Goal: Task Accomplishment & Management: Complete application form

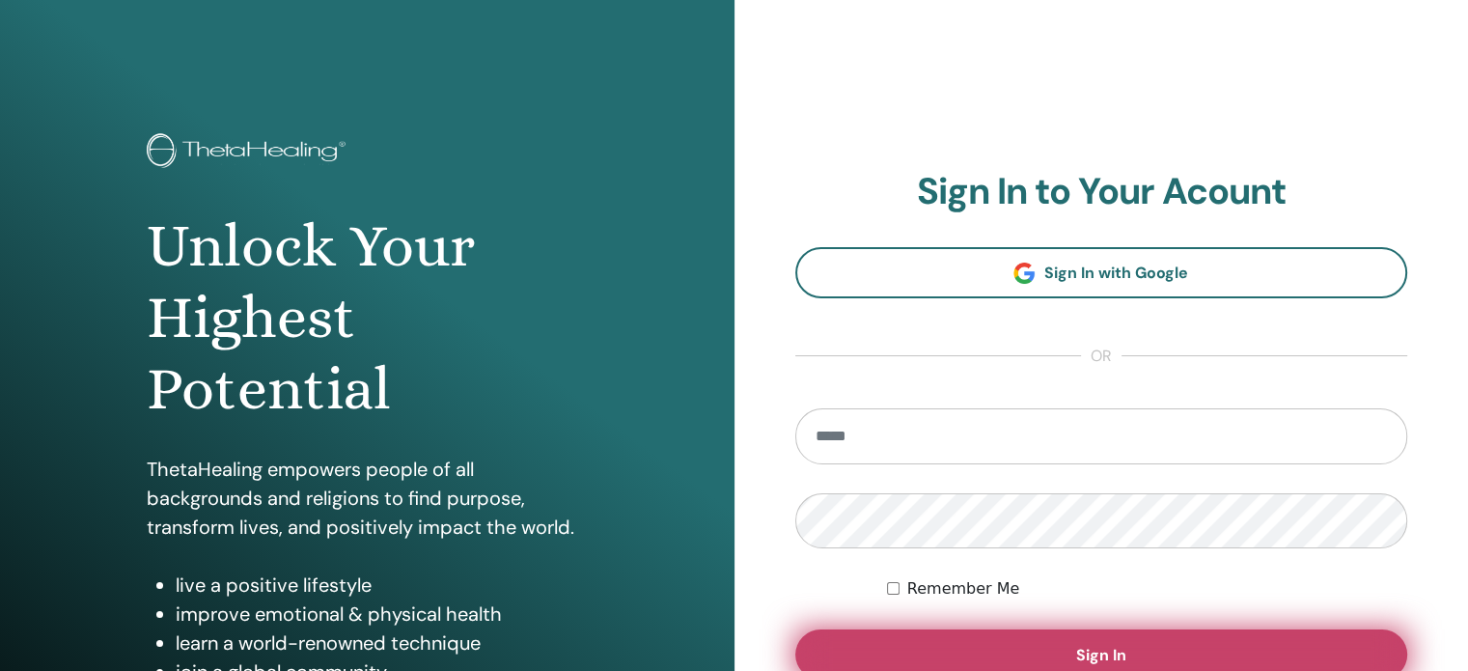
type input "**********"
click at [1031, 649] on button "Sign In" at bounding box center [1101, 654] width 613 height 50
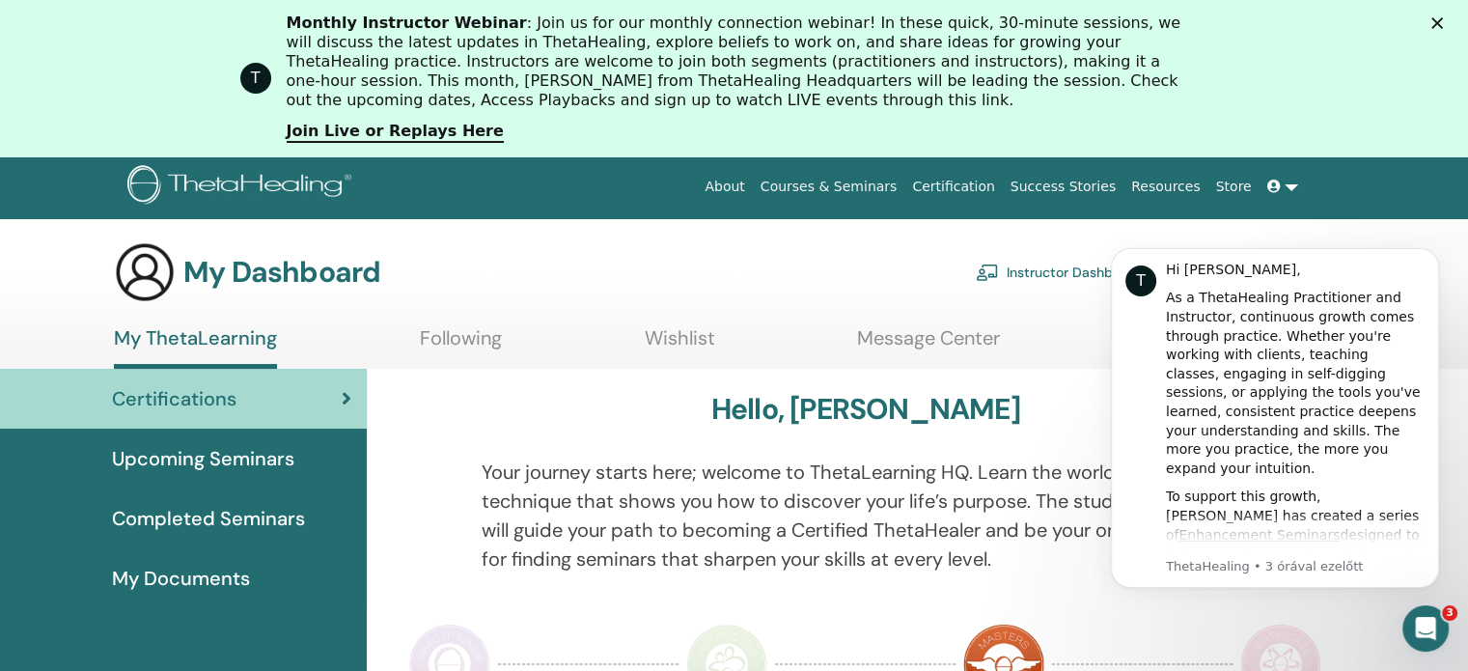
click at [1443, 18] on icon "Bezárás" at bounding box center [1438, 23] width 12 height 12
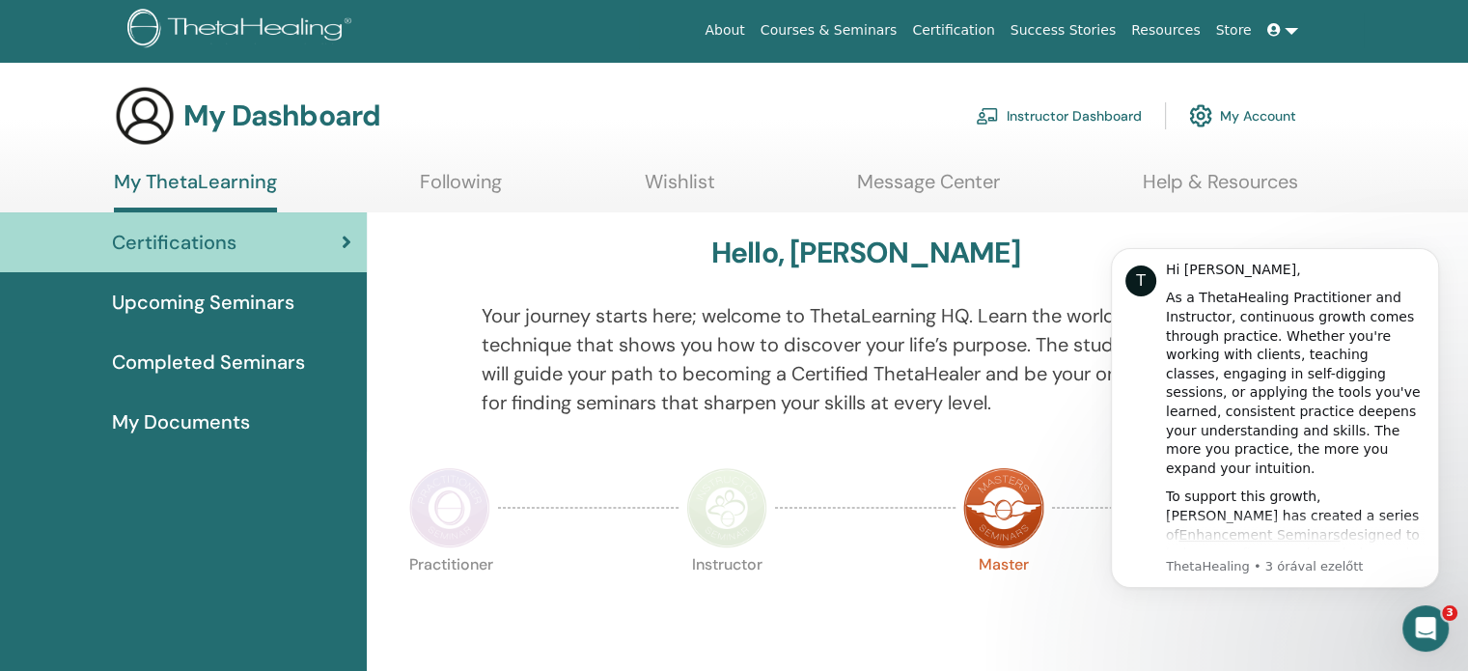
click at [1211, 121] on img at bounding box center [1200, 115] width 23 height 33
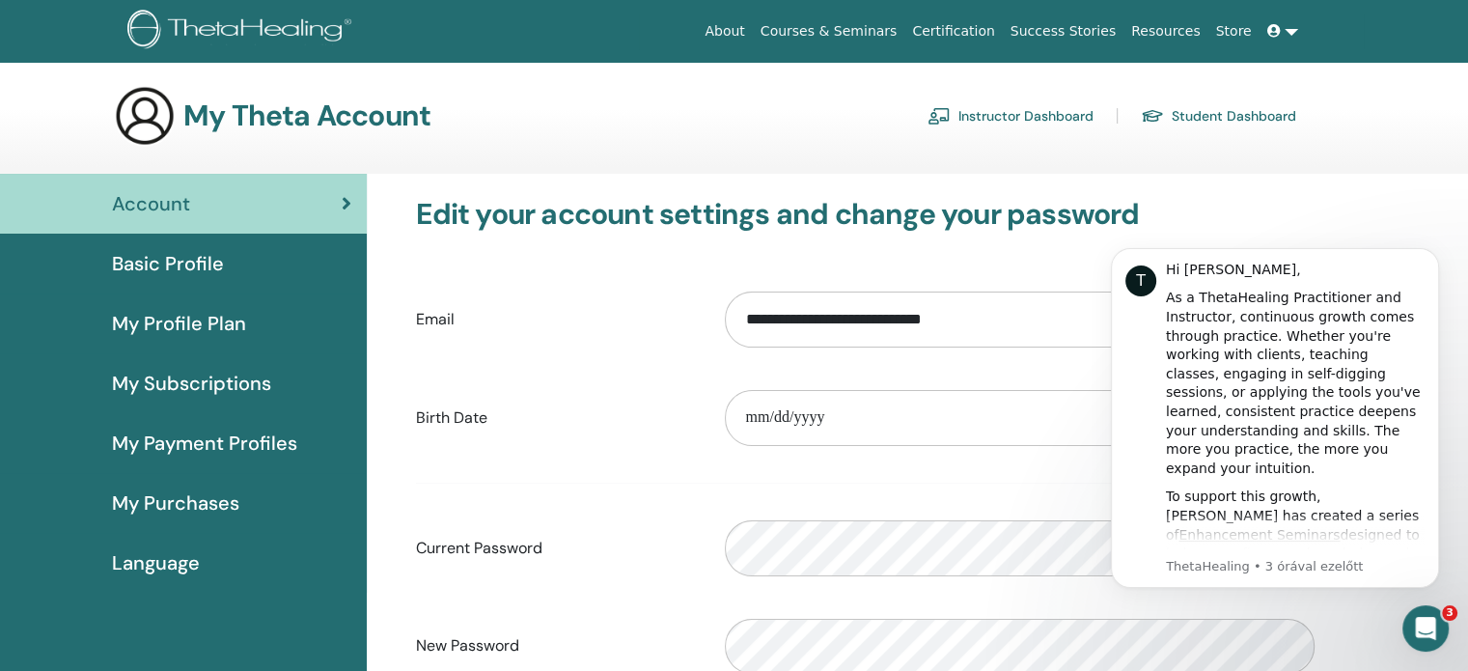
click at [164, 571] on span "Language" at bounding box center [156, 562] width 88 height 29
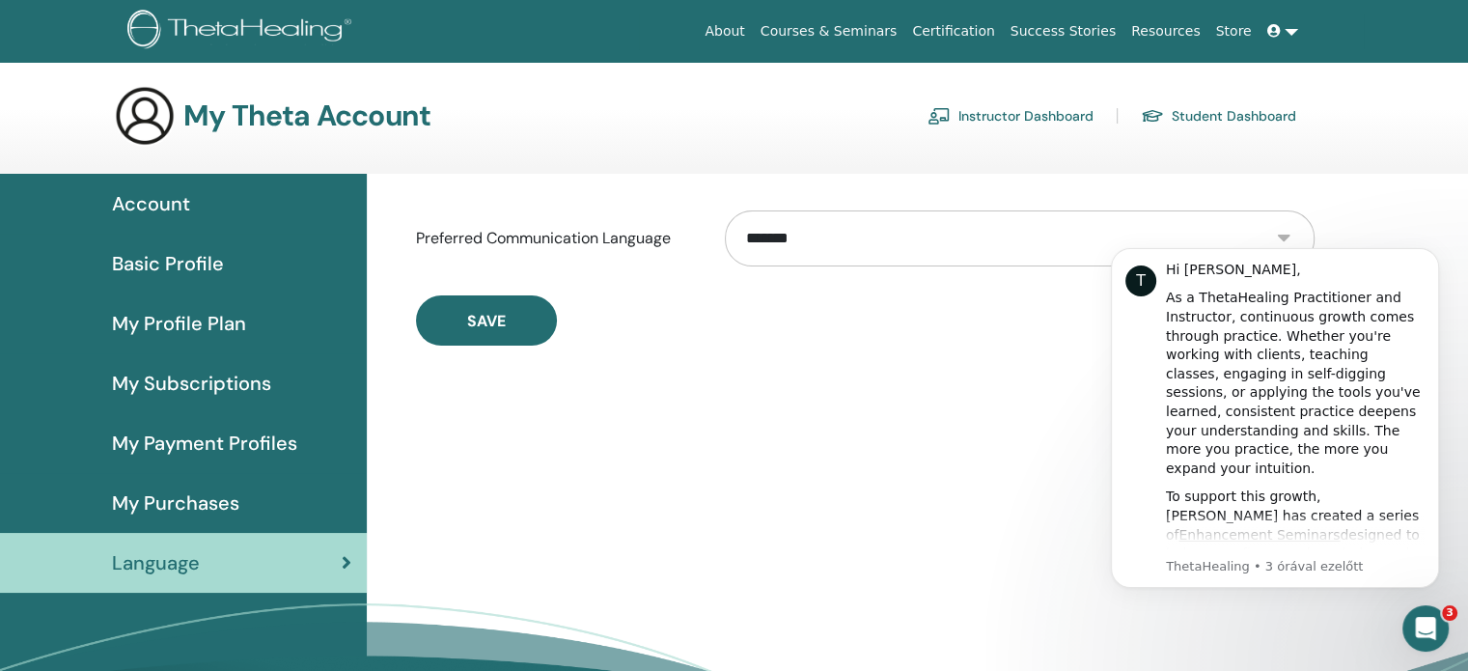
click at [879, 250] on select "**********" at bounding box center [1019, 238] width 589 height 56
select select "***"
click at [725, 210] on select "**********" at bounding box center [1019, 238] width 589 height 56
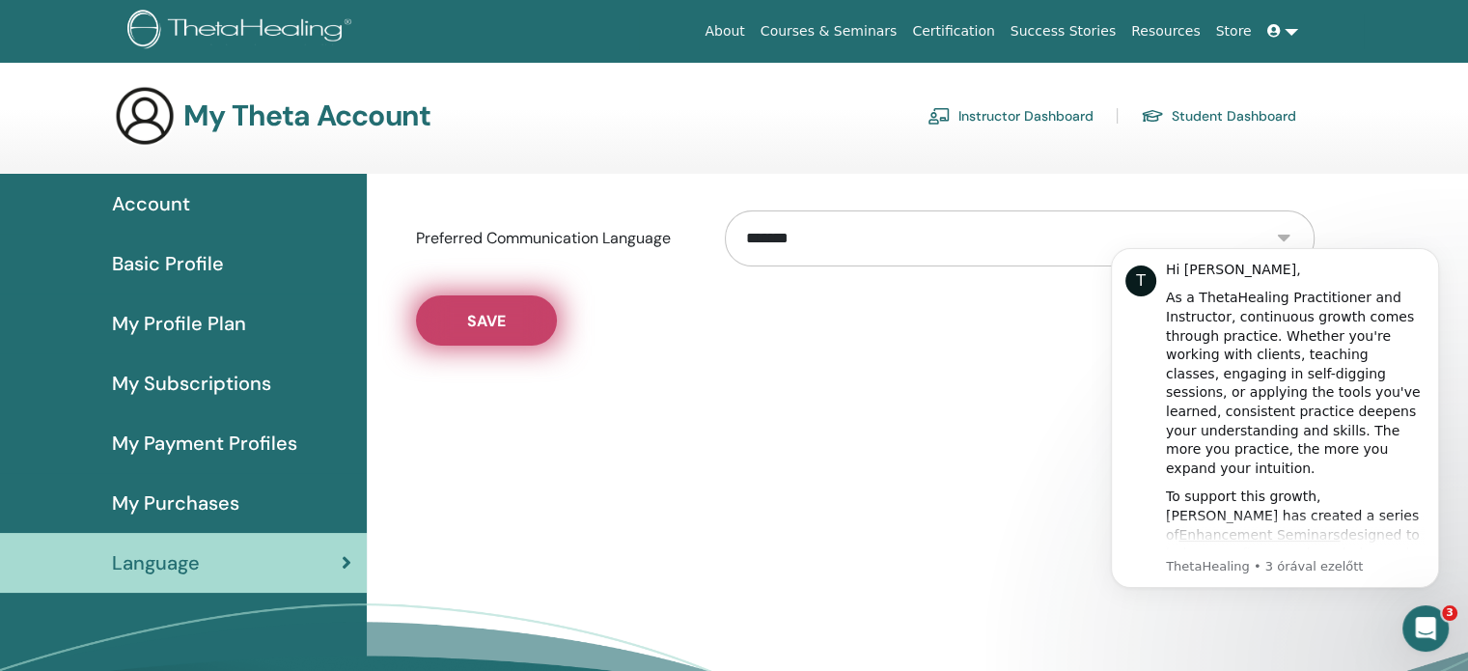
click at [490, 328] on span "Save" at bounding box center [486, 321] width 39 height 20
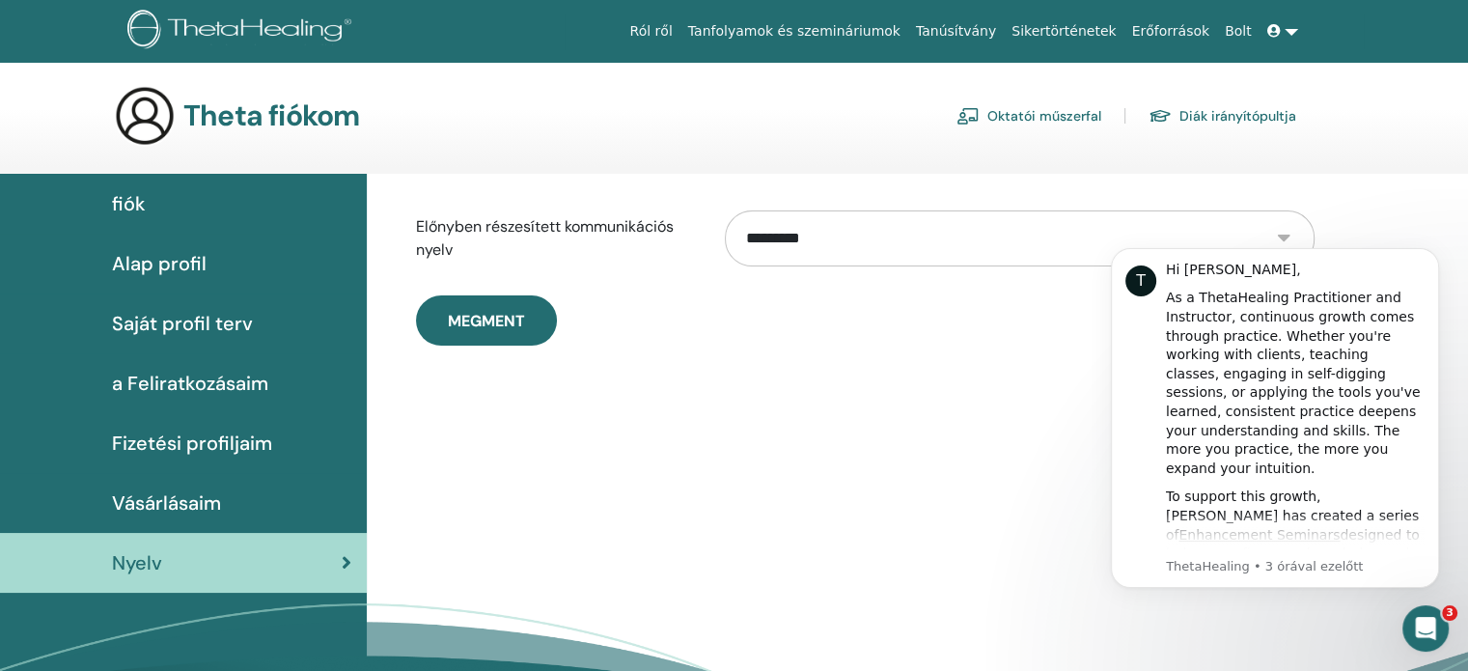
click at [996, 115] on link "Oktatói műszerfal" at bounding box center [1029, 115] width 145 height 31
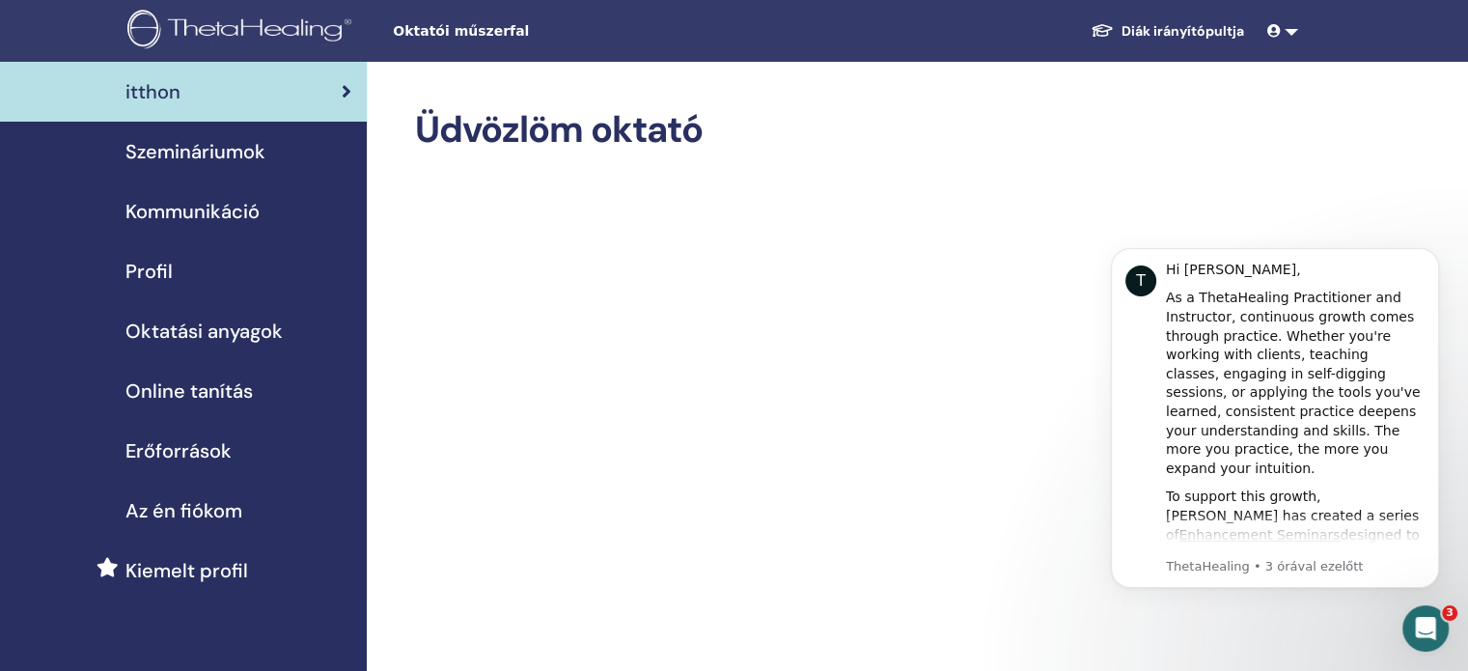
click at [193, 150] on span "Szemináriumok" at bounding box center [195, 151] width 140 height 29
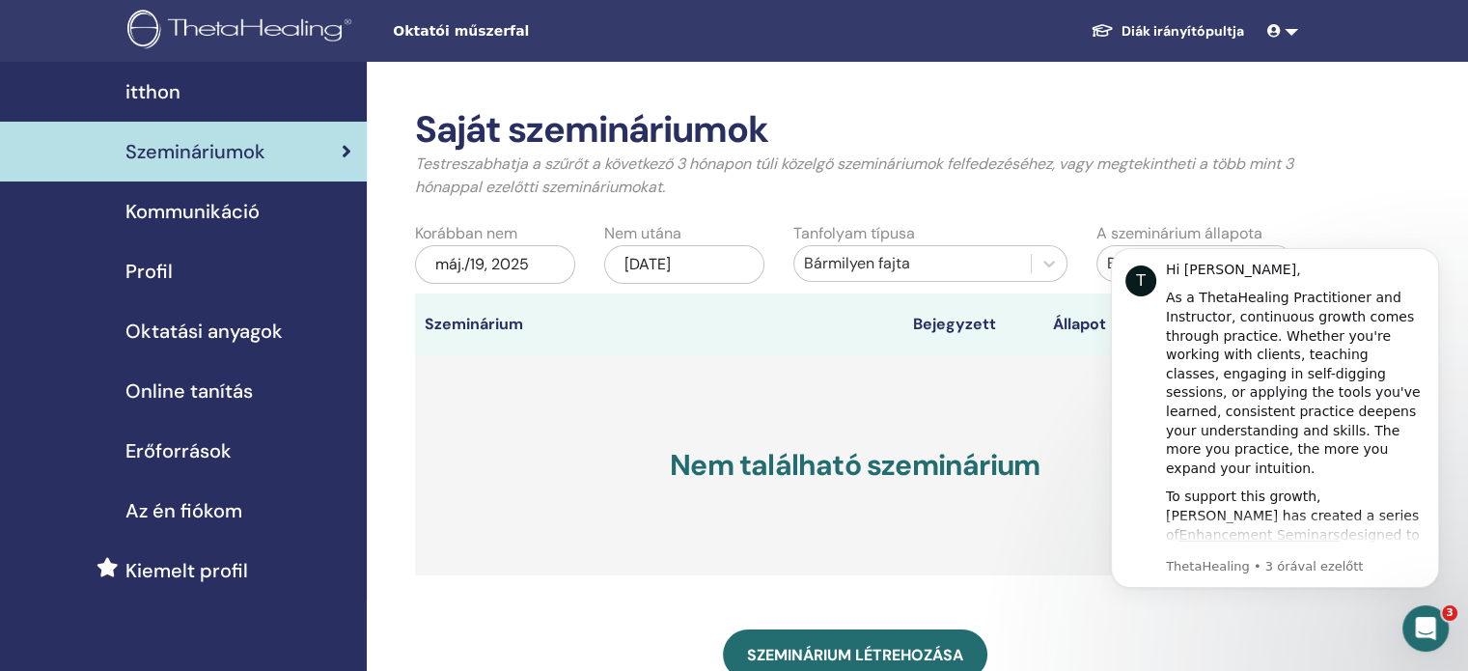
click at [1154, 30] on link "Diák irányítópultja" at bounding box center [1167, 32] width 184 height 36
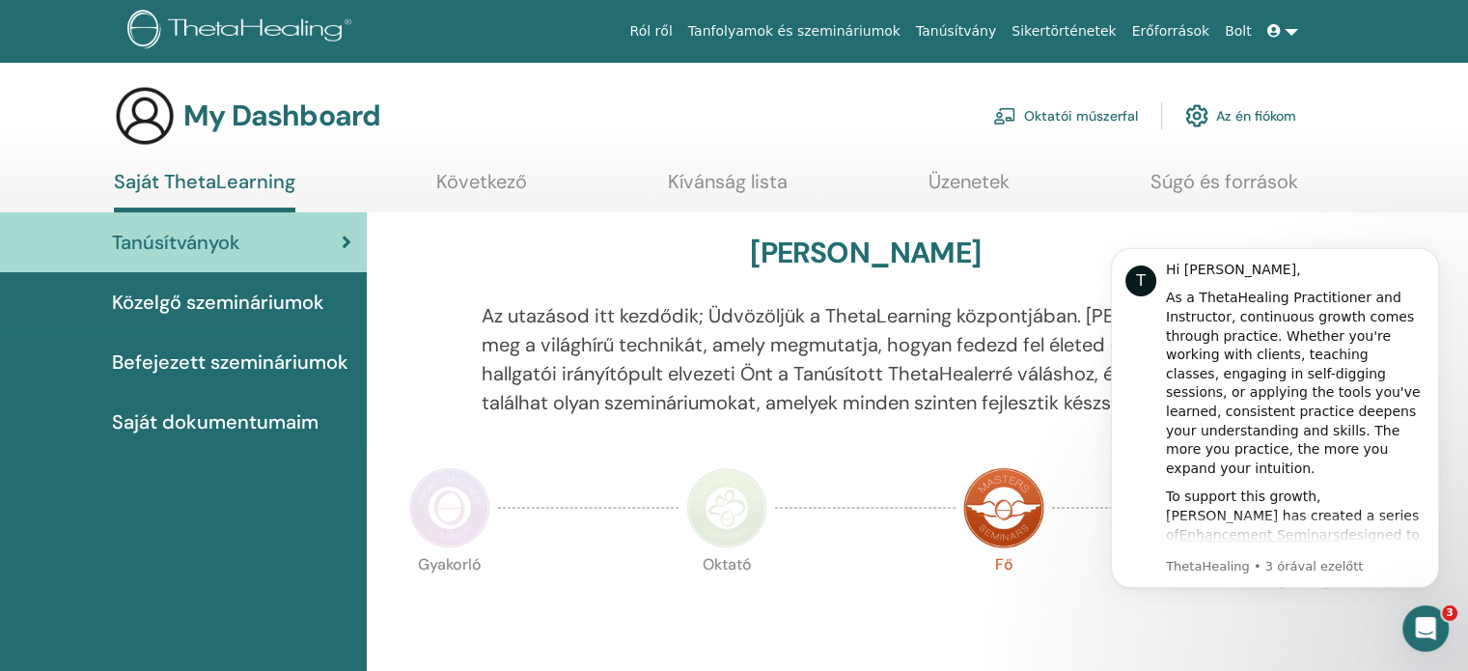
click at [236, 177] on link "Saját ThetaLearning" at bounding box center [204, 191] width 181 height 42
click at [1232, 112] on link "Az én fiókom" at bounding box center [1240, 116] width 111 height 42
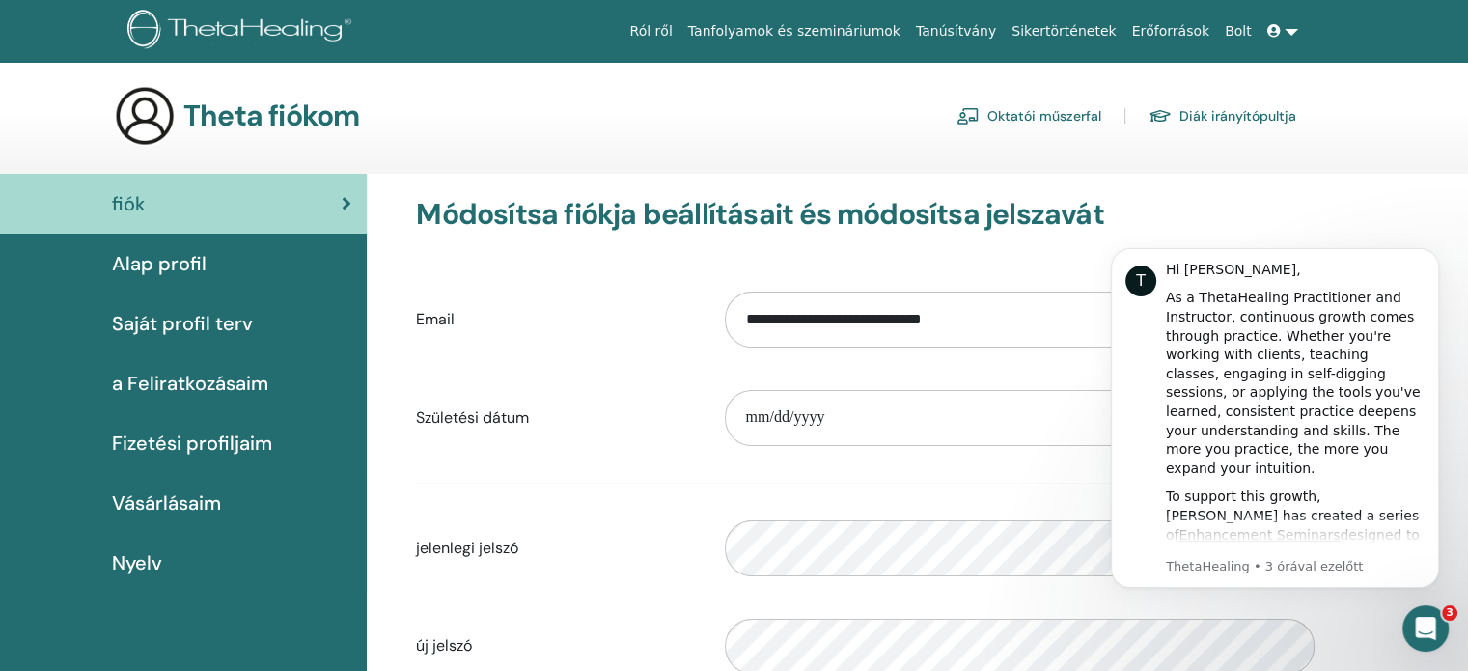
click at [171, 258] on span "Alap profil" at bounding box center [159, 263] width 95 height 29
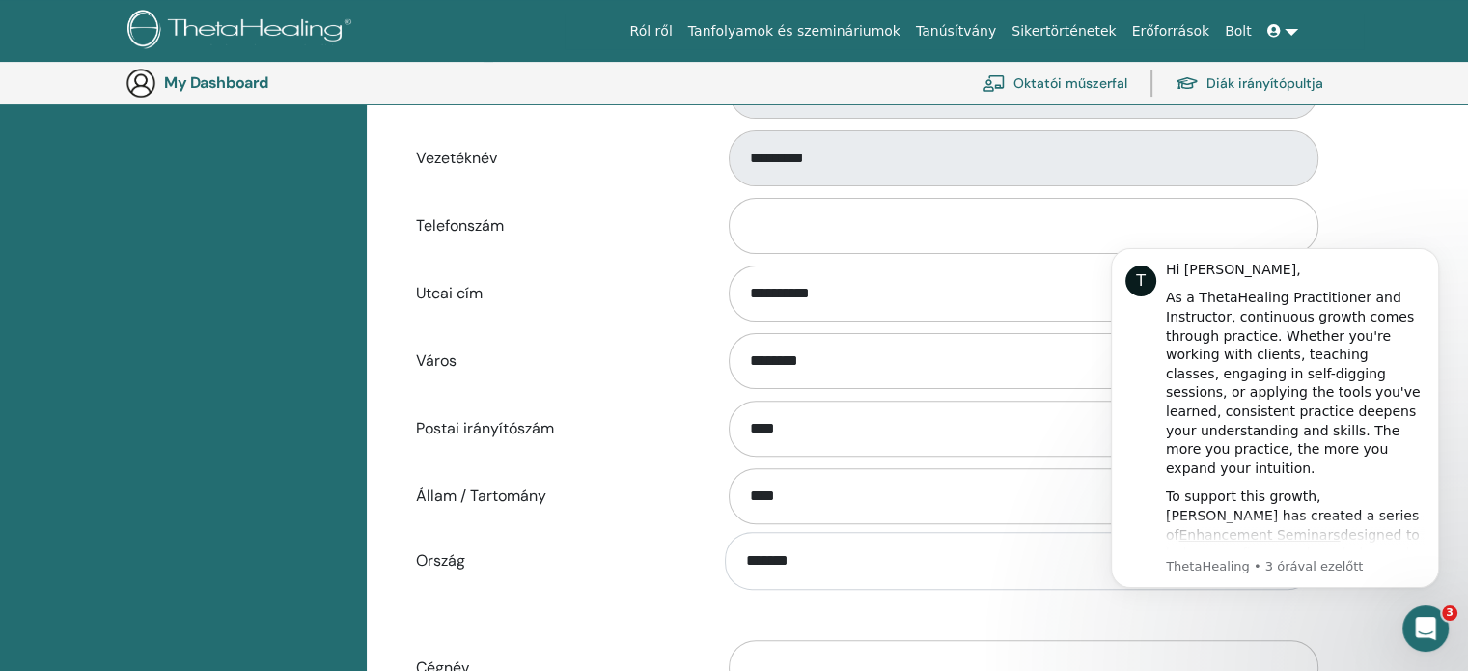
scroll to position [721, 0]
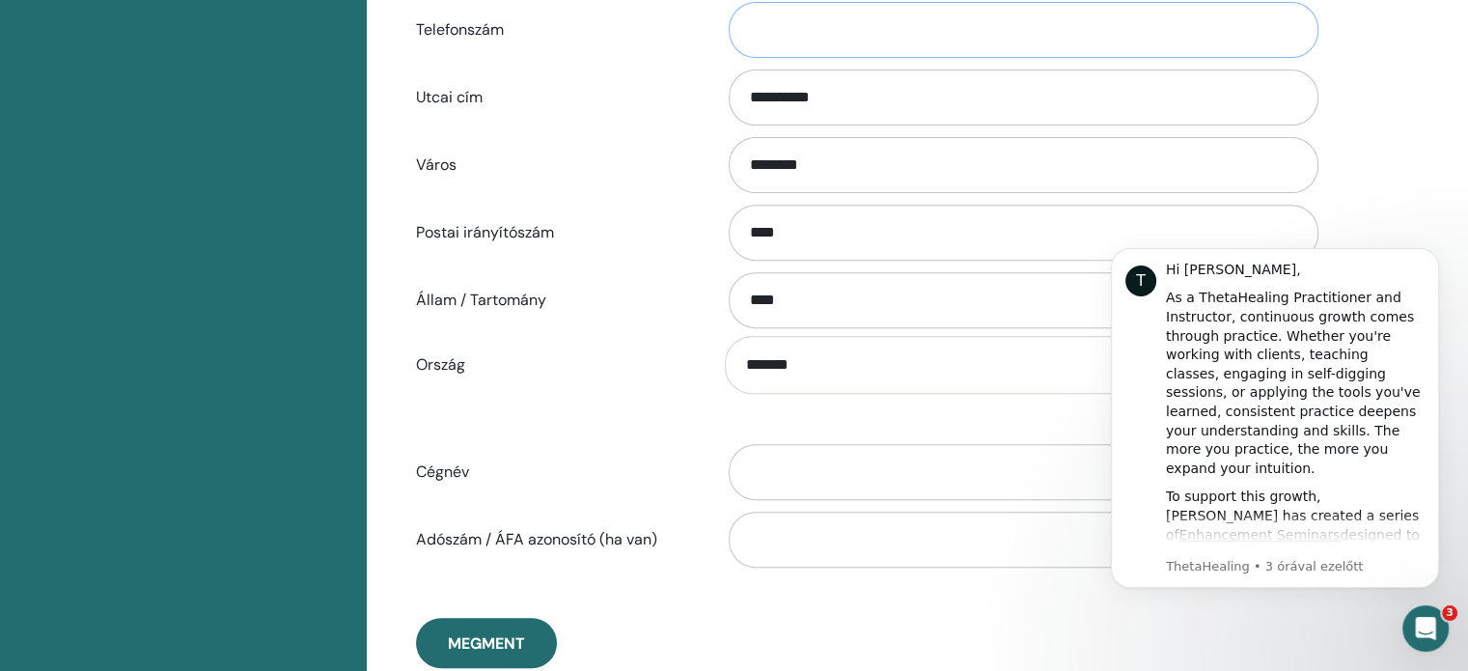
click at [984, 30] on input "Telefonszám" at bounding box center [1024, 30] width 590 height 56
type input "**********"
click at [1426, 254] on button "Dismiss notification" at bounding box center [1433, 253] width 25 height 25
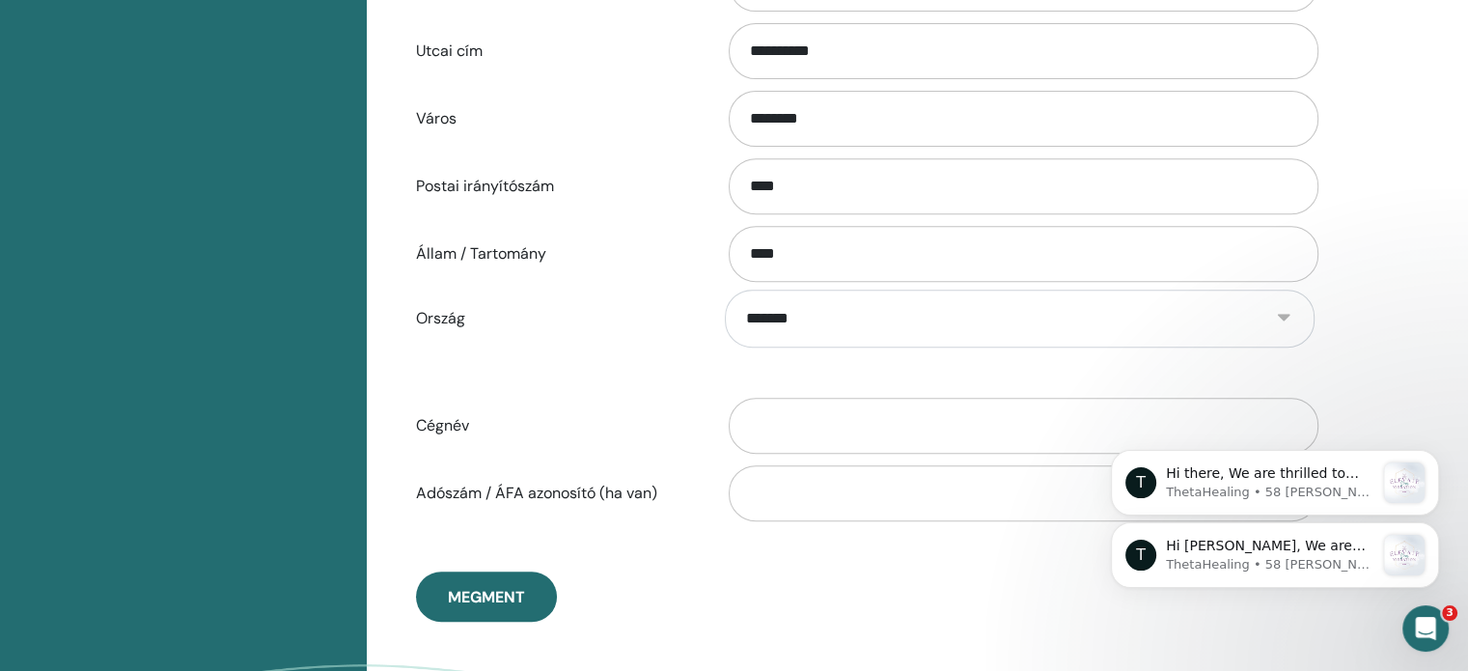
scroll to position [827, 0]
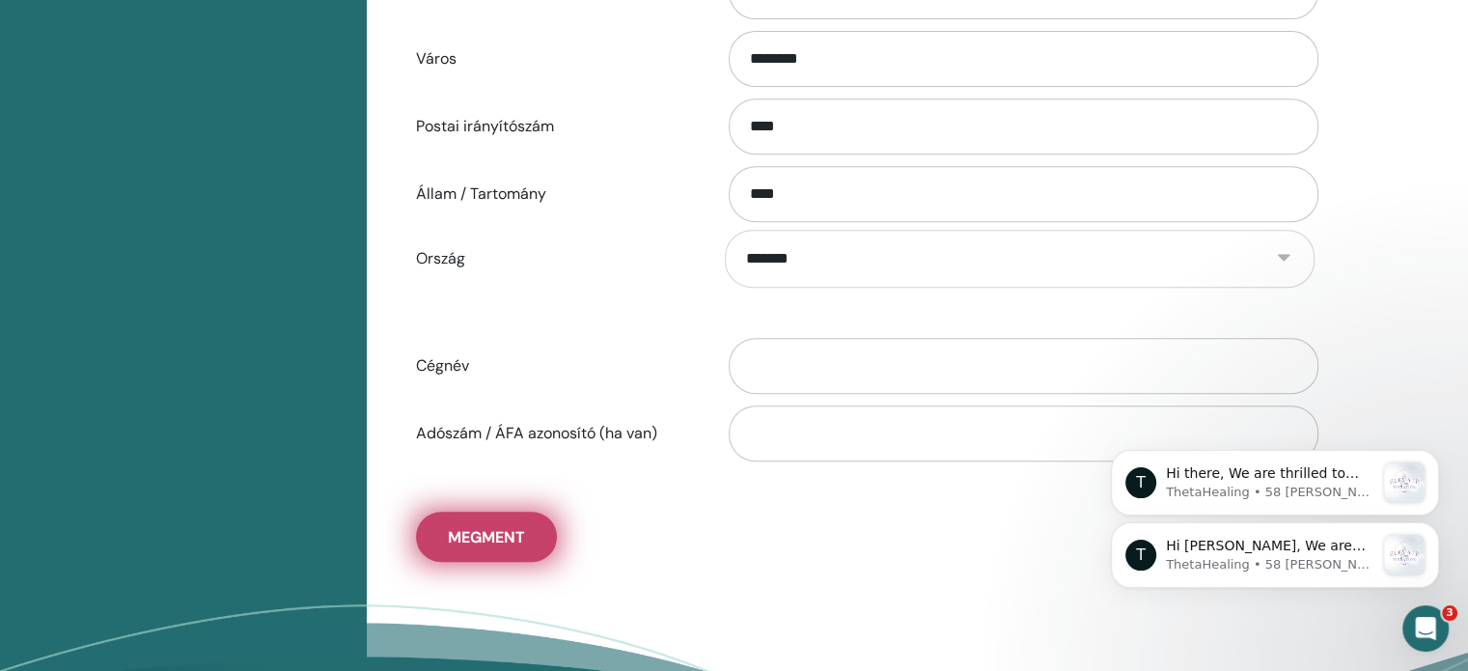
click at [470, 530] on span "Megment" at bounding box center [486, 537] width 77 height 20
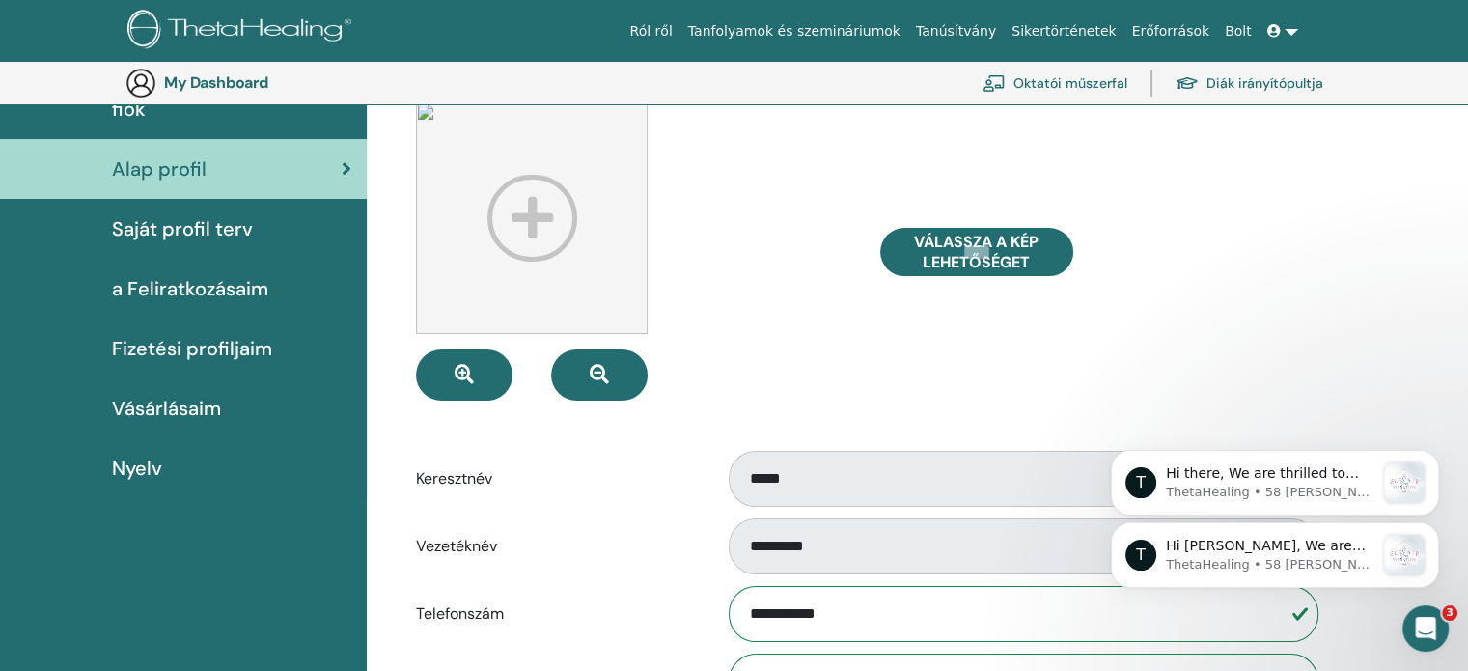
scroll to position [62, 0]
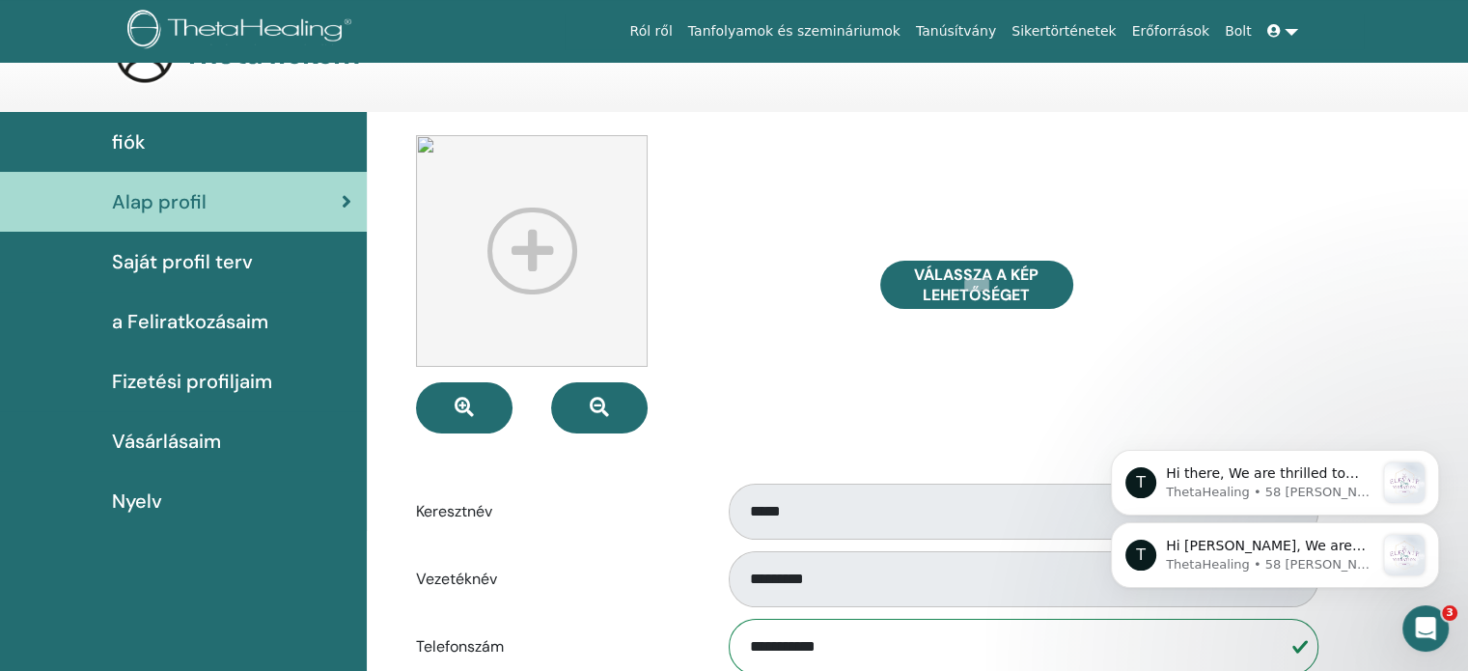
click at [209, 262] on span "Saját profil terv" at bounding box center [182, 261] width 141 height 29
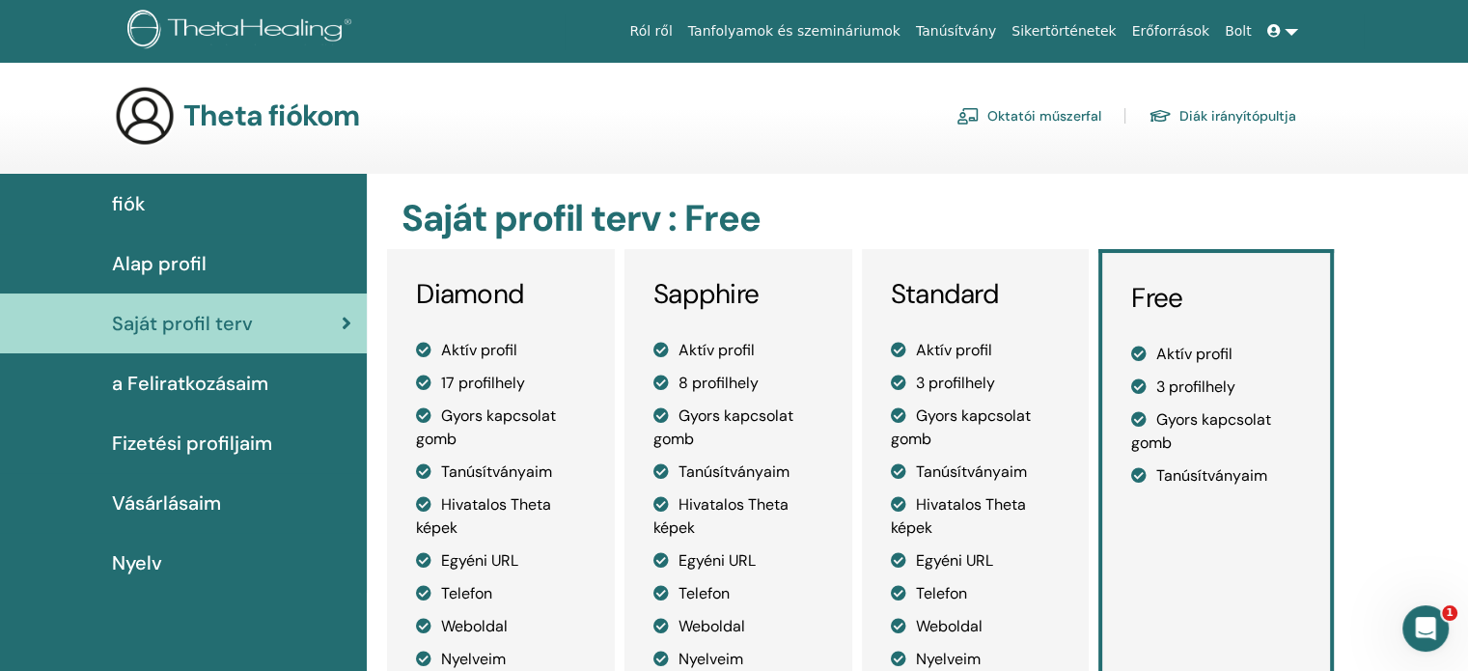
click at [135, 200] on span "fiók" at bounding box center [129, 203] width 34 height 29
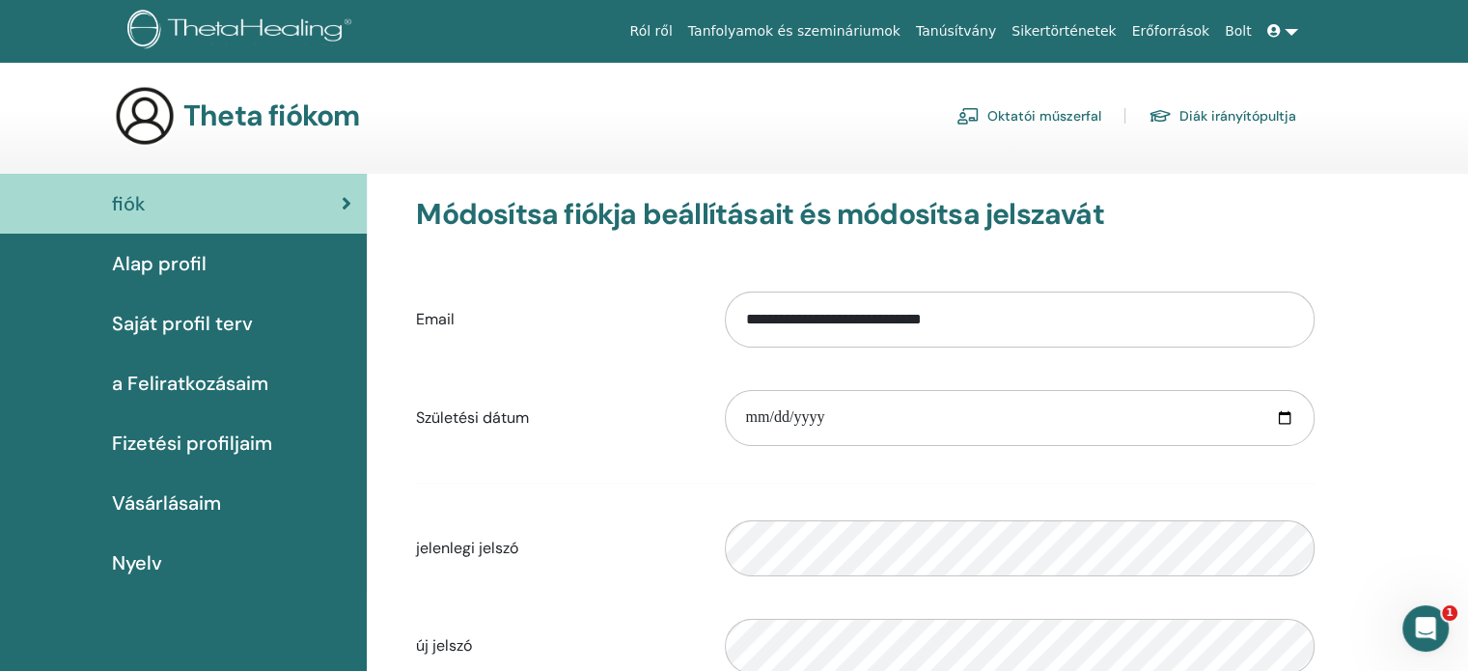
click at [170, 269] on span "Alap profil" at bounding box center [159, 263] width 95 height 29
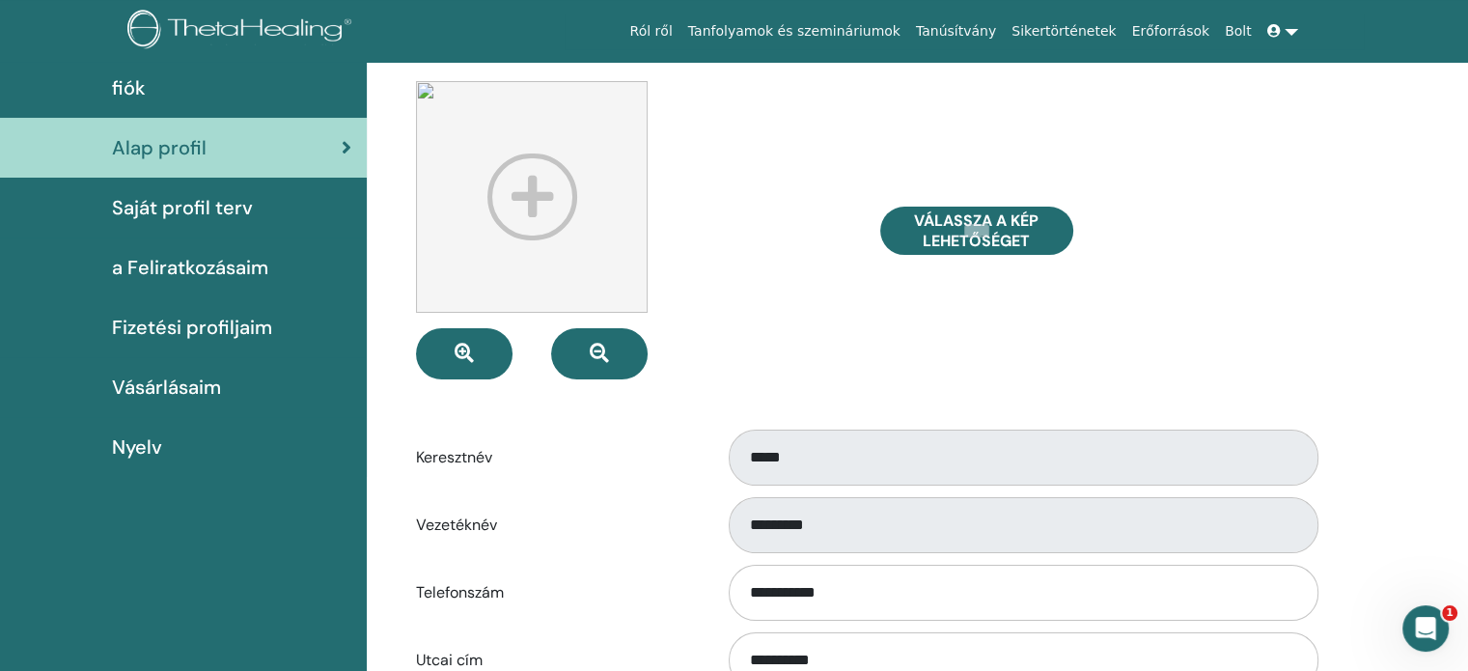
scroll to position [119, 0]
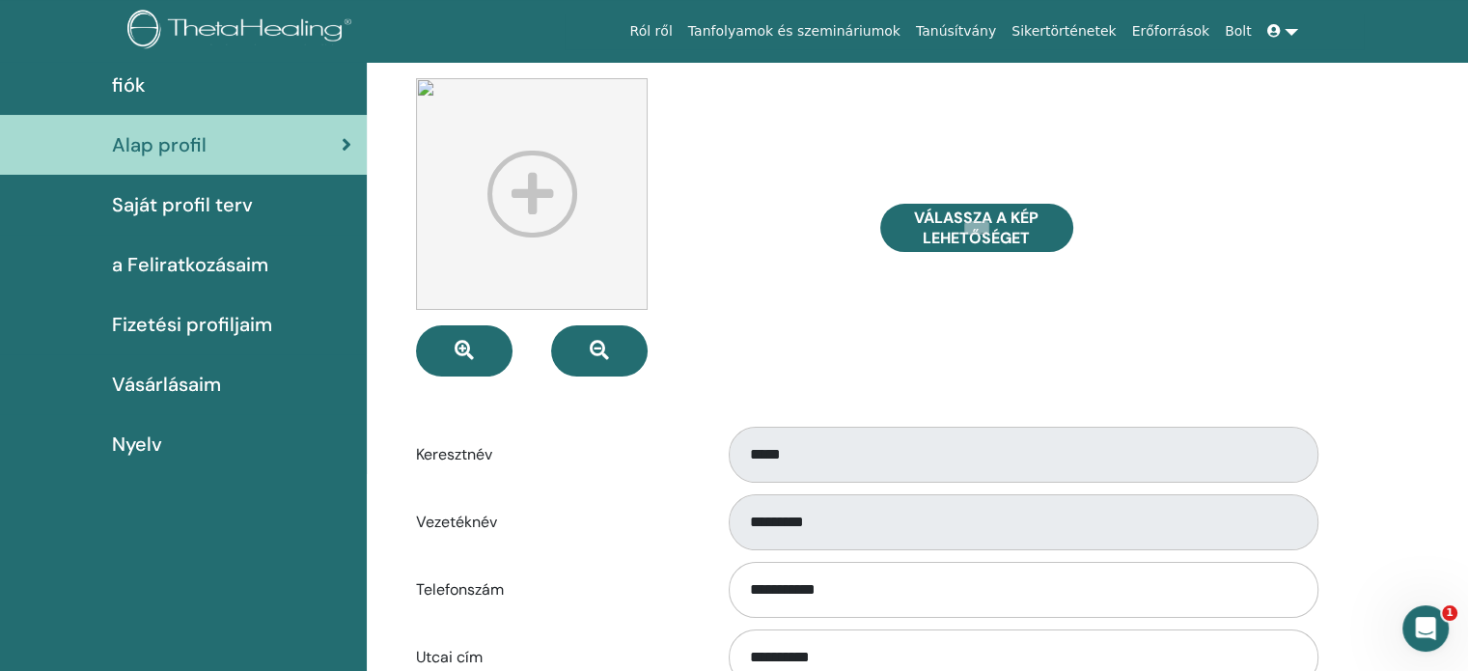
click at [116, 79] on span "fiók" at bounding box center [129, 84] width 34 height 29
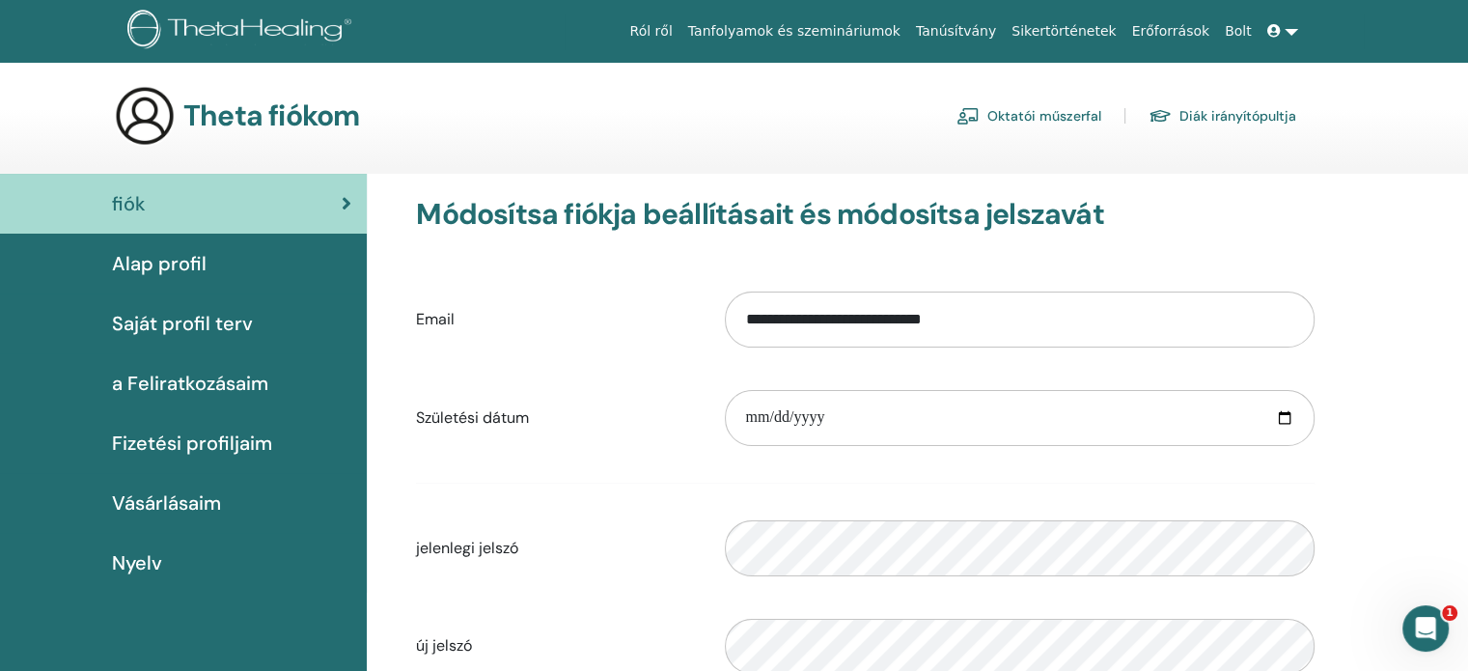
click at [1278, 30] on icon at bounding box center [1274, 31] width 14 height 14
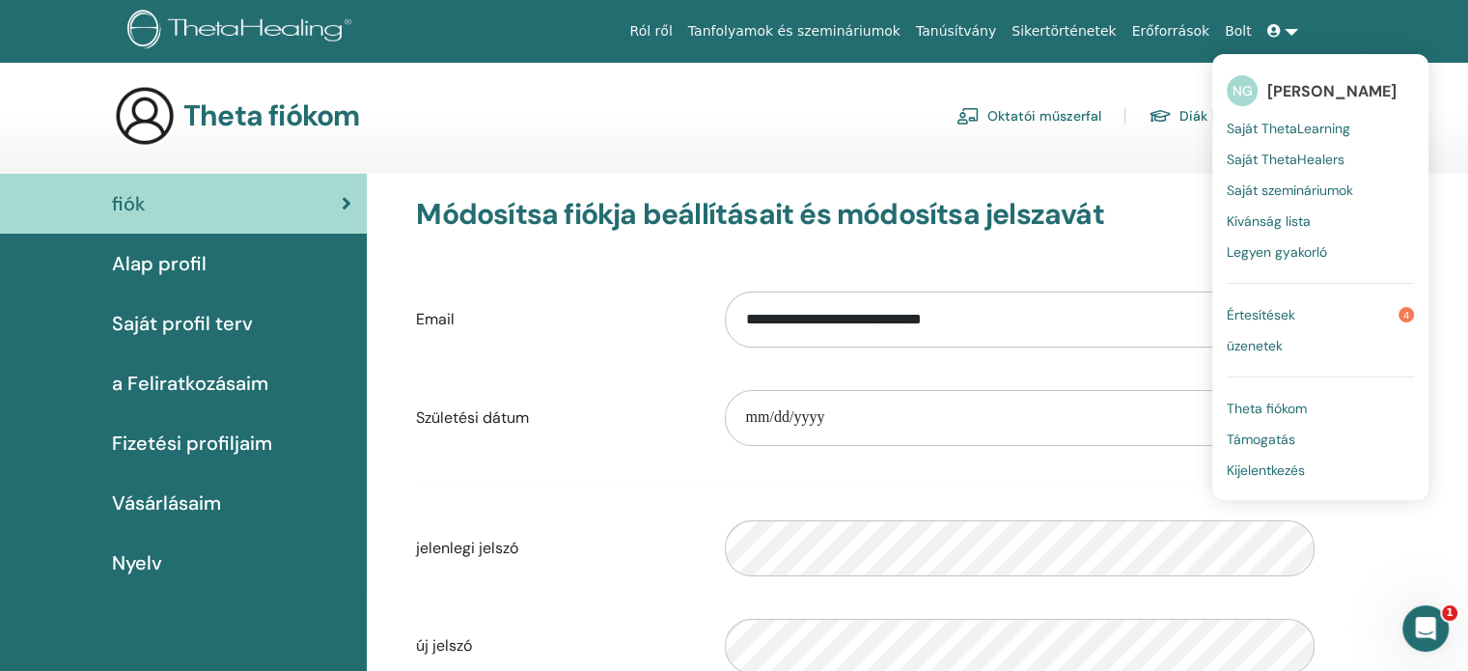
click at [996, 113] on link "Oktatói műszerfal" at bounding box center [1029, 115] width 145 height 31
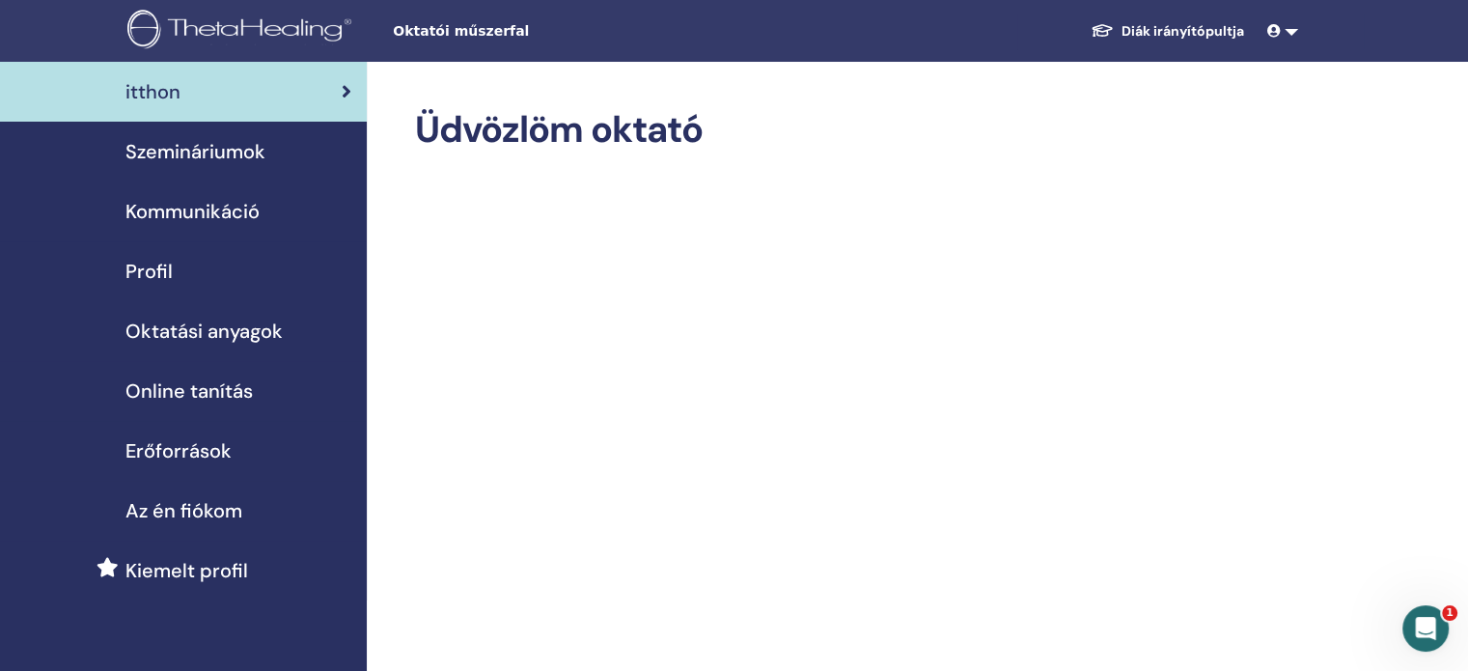
click at [205, 153] on span "Szemináriumok" at bounding box center [195, 151] width 140 height 29
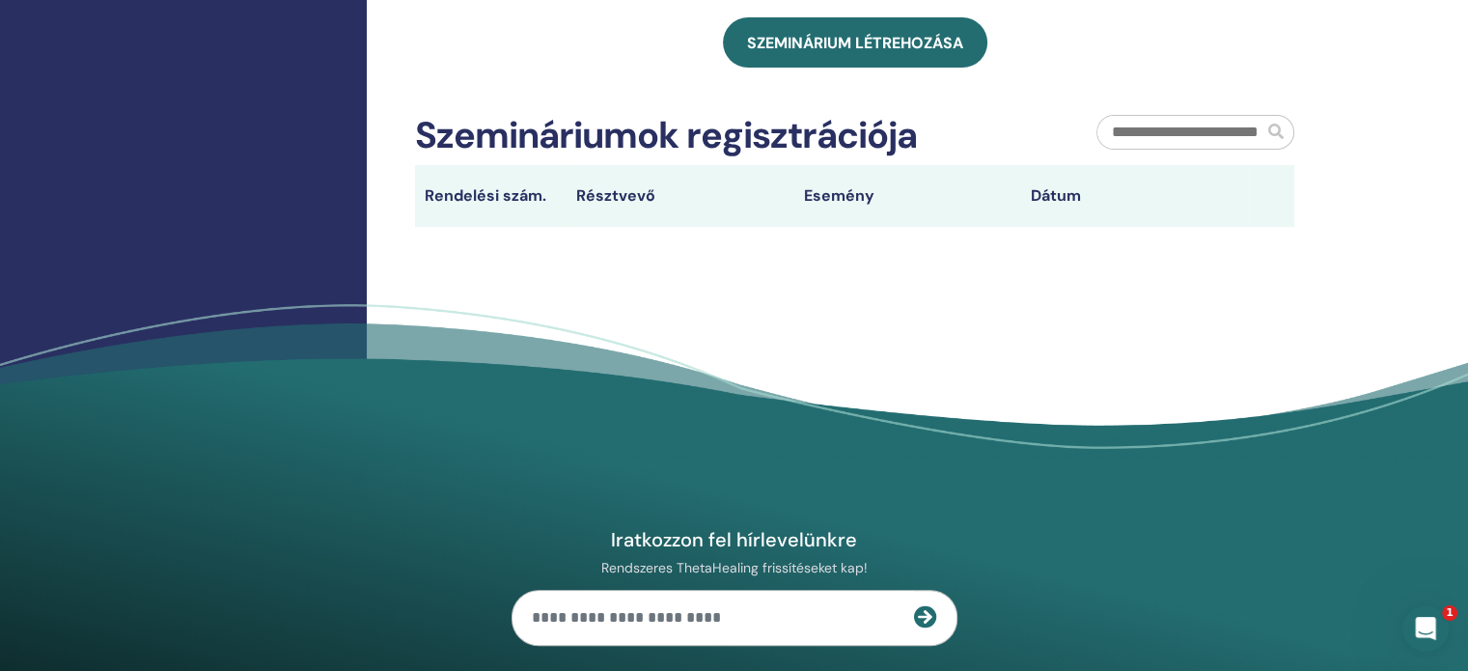
scroll to position [624, 0]
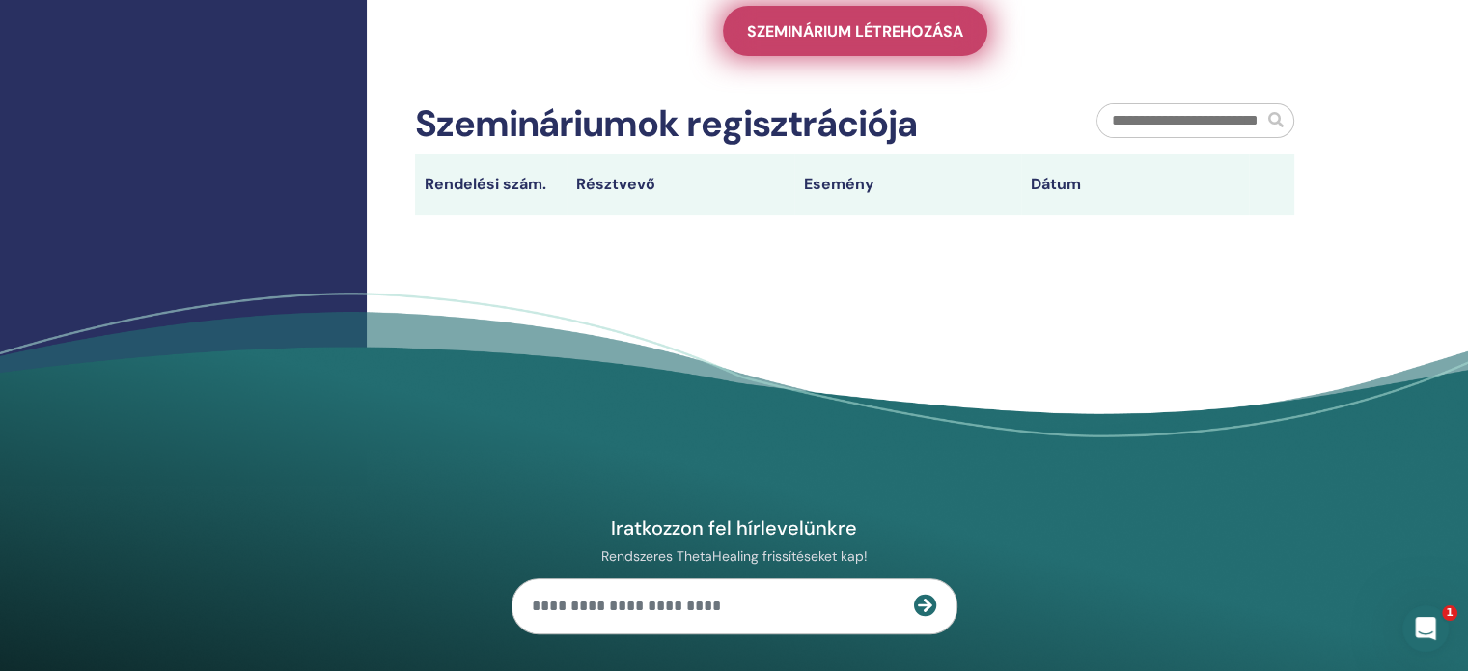
click at [807, 28] on span "Szeminárium létrehozása" at bounding box center [855, 31] width 216 height 20
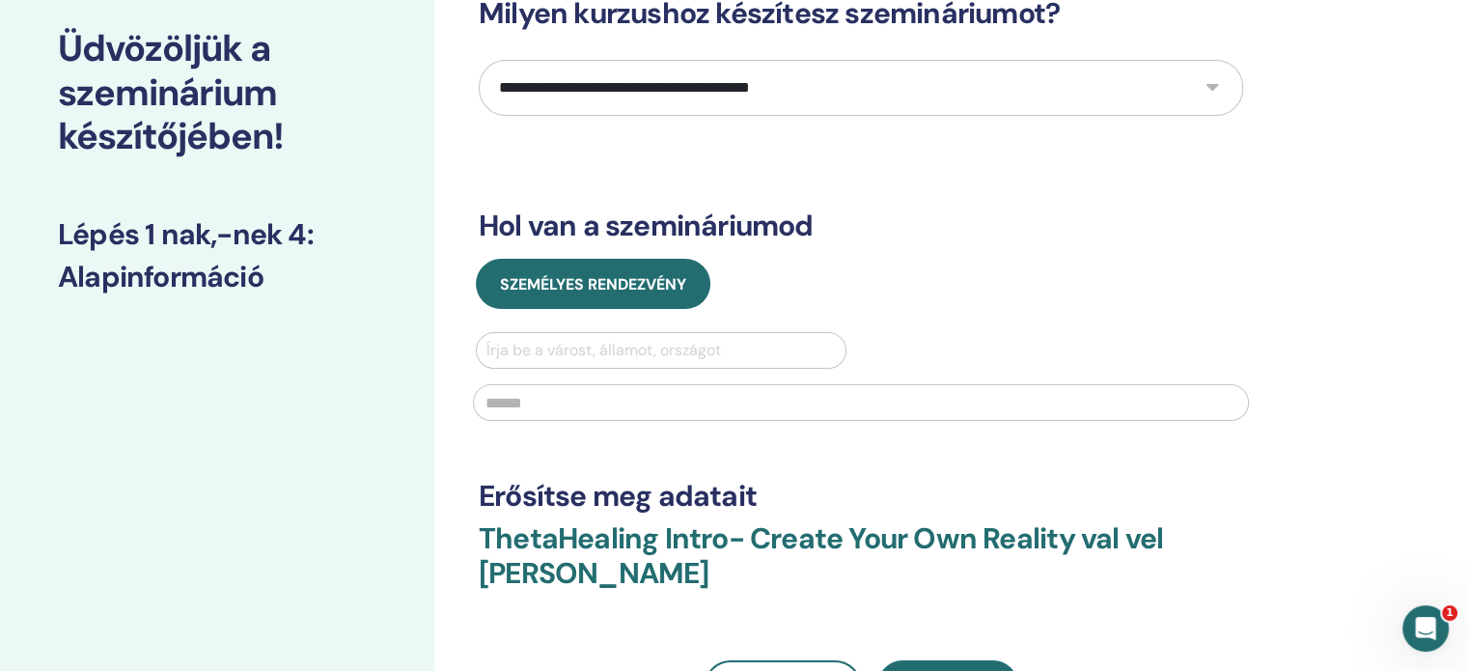
scroll to position [90, 0]
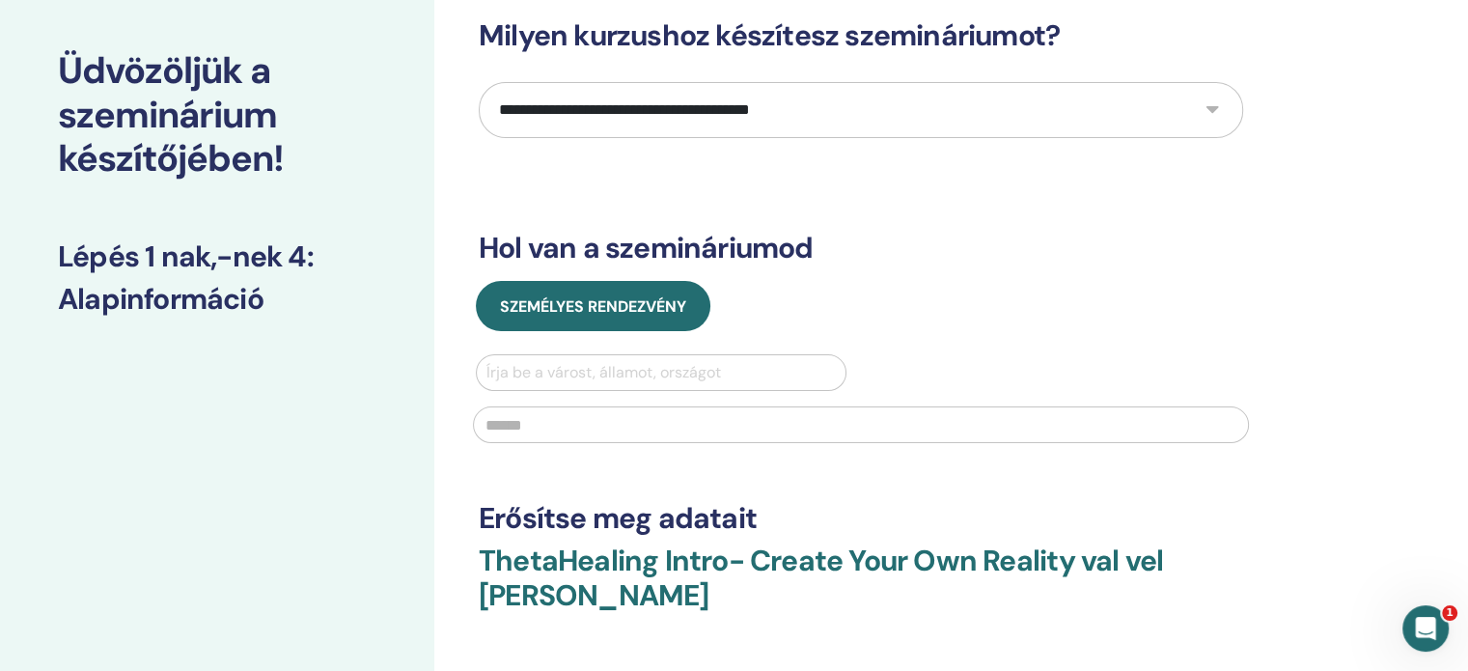
click at [877, 109] on select "**********" at bounding box center [861, 110] width 765 height 56
click at [1034, 335] on div "Személyes rendezvény Írja be a várost, államot, országot" at bounding box center [860, 368] width 793 height 174
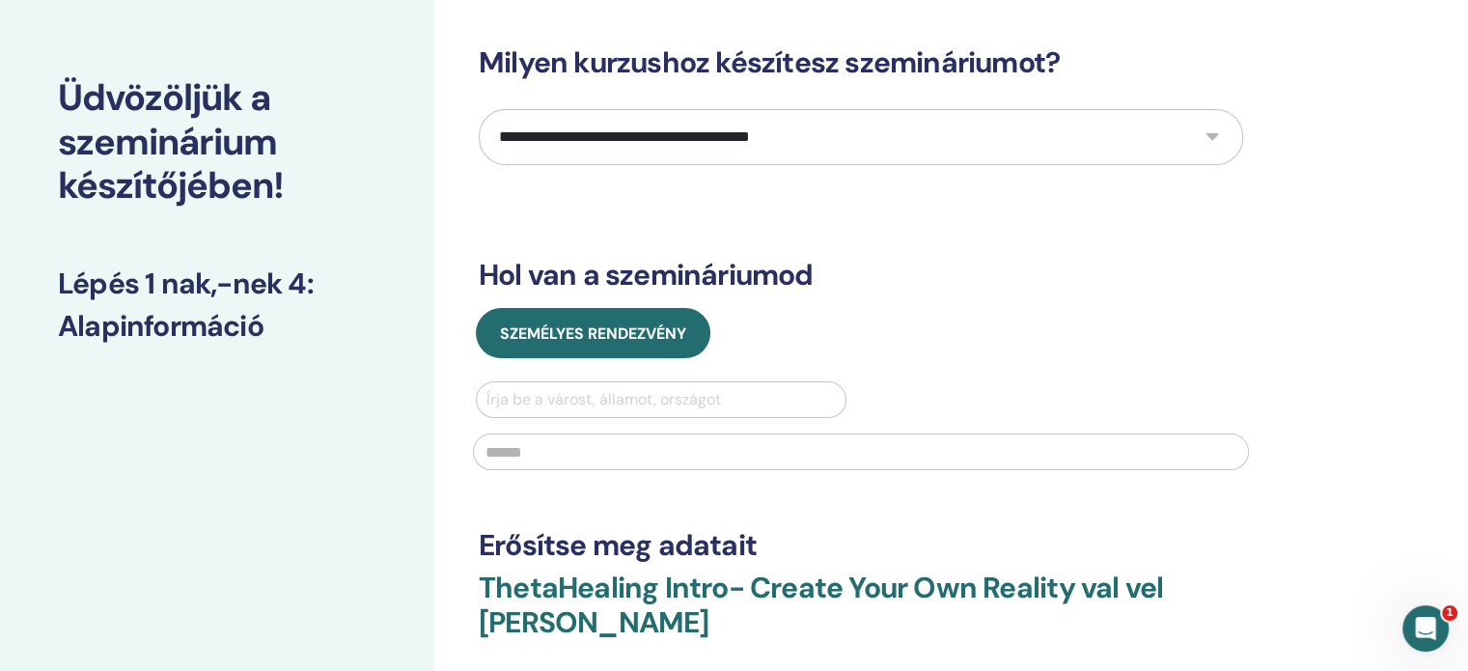
scroll to position [0, 0]
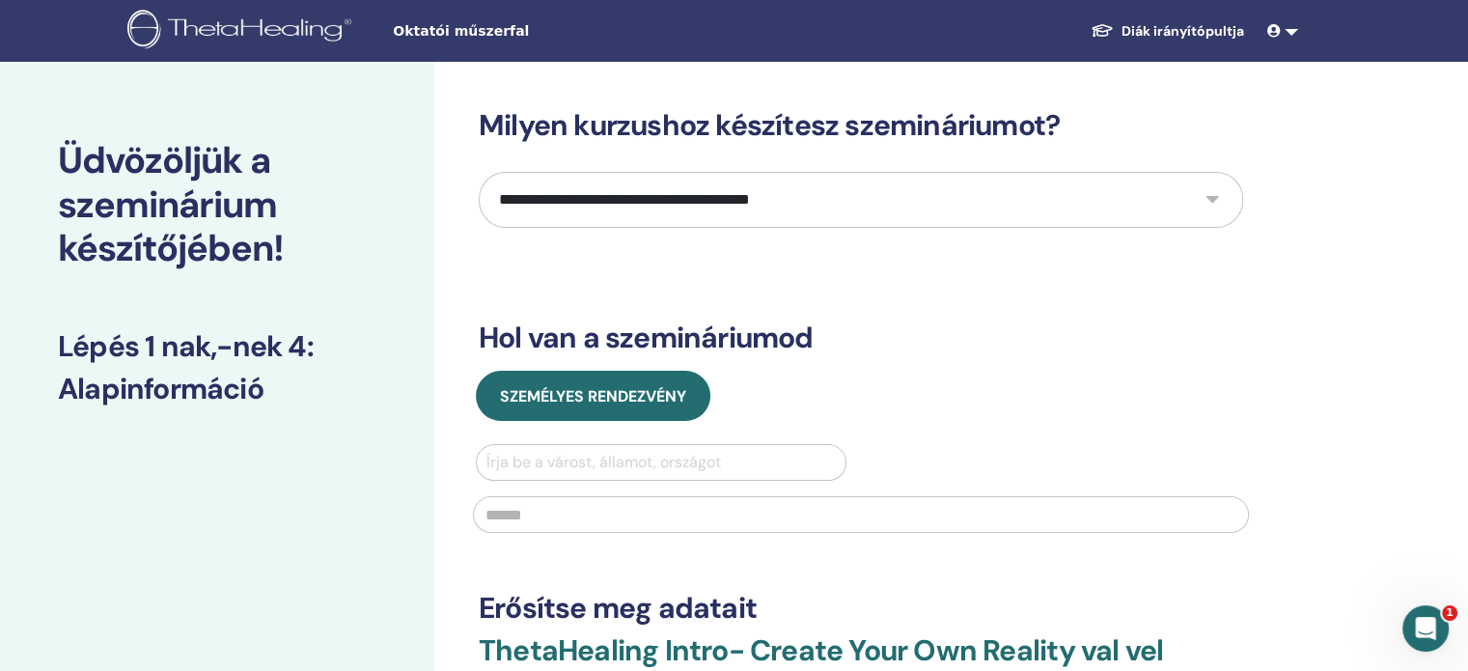
click at [1161, 23] on link "Diák irányítópultja" at bounding box center [1167, 32] width 184 height 36
